Goal: Transaction & Acquisition: Subscribe to service/newsletter

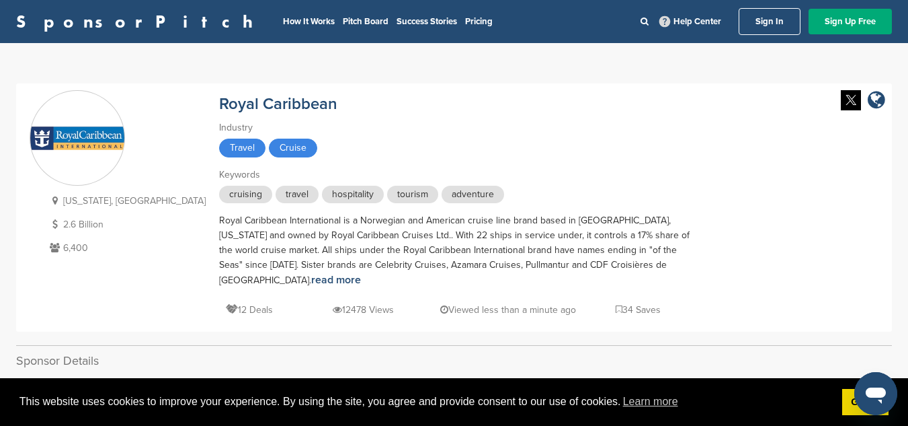
click at [103, 17] on link "SponsorPitch" at bounding box center [138, 21] width 245 height 17
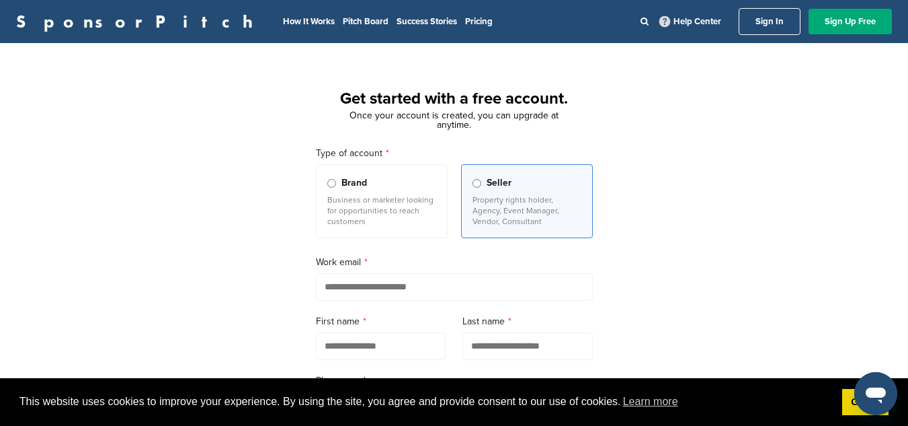
click at [407, 196] on p "Business or marketer looking for opportunities to reach customers" at bounding box center [381, 210] width 109 height 32
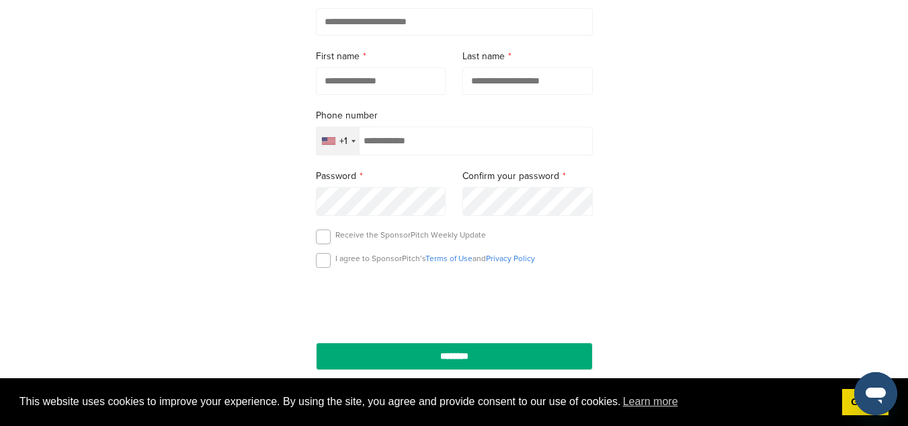
scroll to position [275, 0]
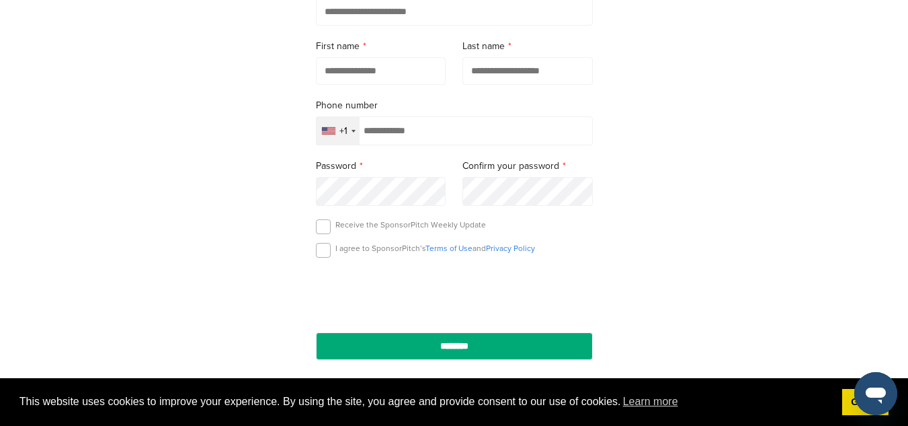
click at [342, 148] on form "Type of account Brand Business or marketer looking for opportunities to reach c…" at bounding box center [454, 115] width 277 height 489
click at [344, 136] on div "+1" at bounding box center [343, 130] width 8 height 9
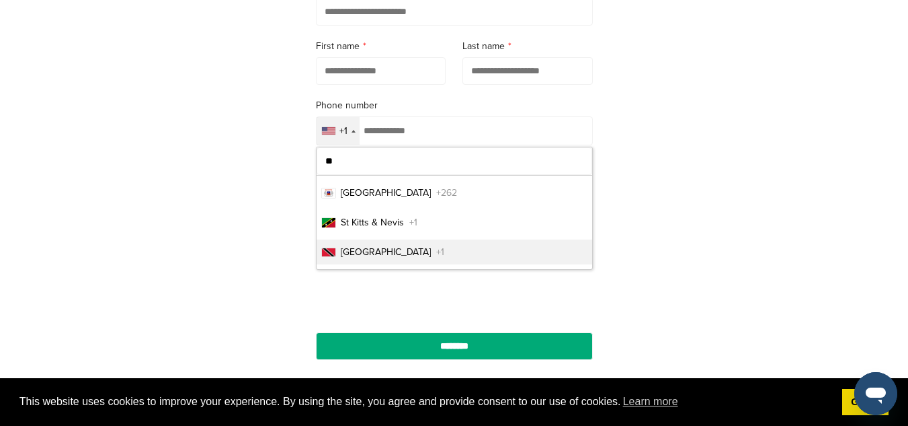
type input "**"
click at [503, 263] on li "[GEOGRAPHIC_DATA] +1" at bounding box center [455, 251] width 276 height 25
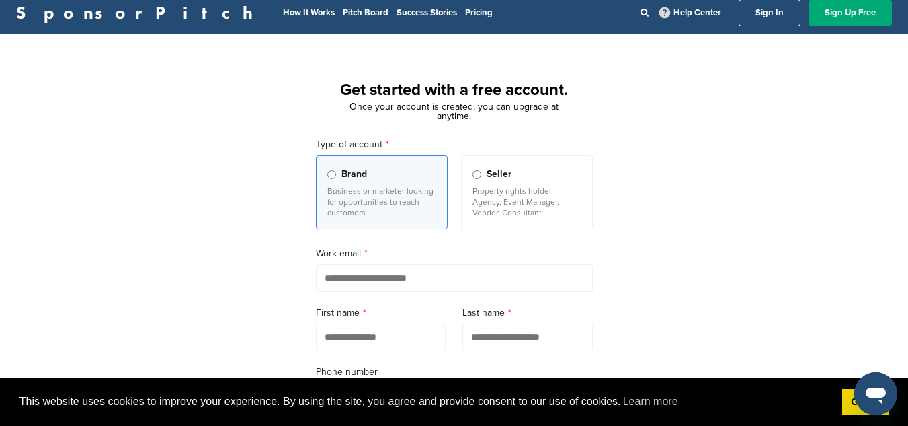
scroll to position [0, 0]
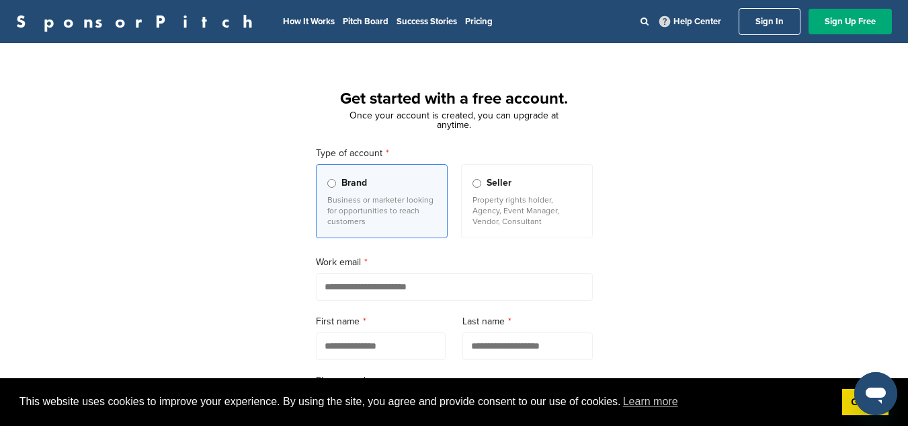
click at [429, 288] on input "email" at bounding box center [454, 287] width 277 height 28
click at [343, 22] on link "Pitch Board" at bounding box center [366, 21] width 46 height 11
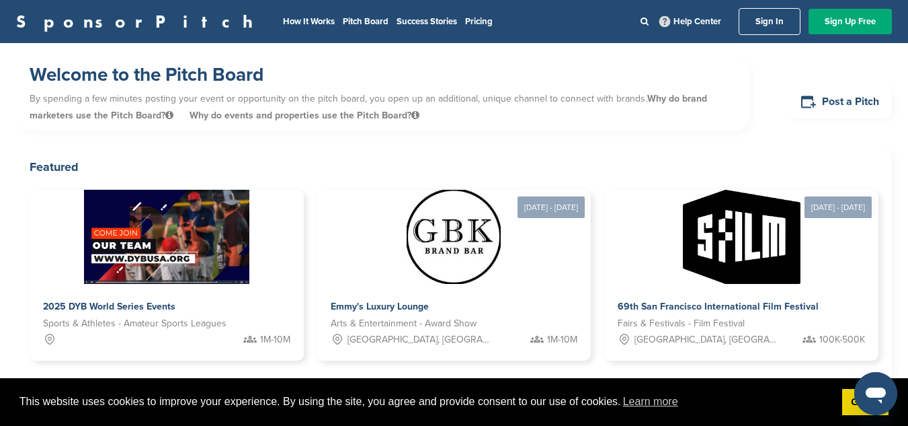
click at [83, 13] on link "SponsorPitch" at bounding box center [138, 21] width 245 height 17
